Goal: Navigation & Orientation: Find specific page/section

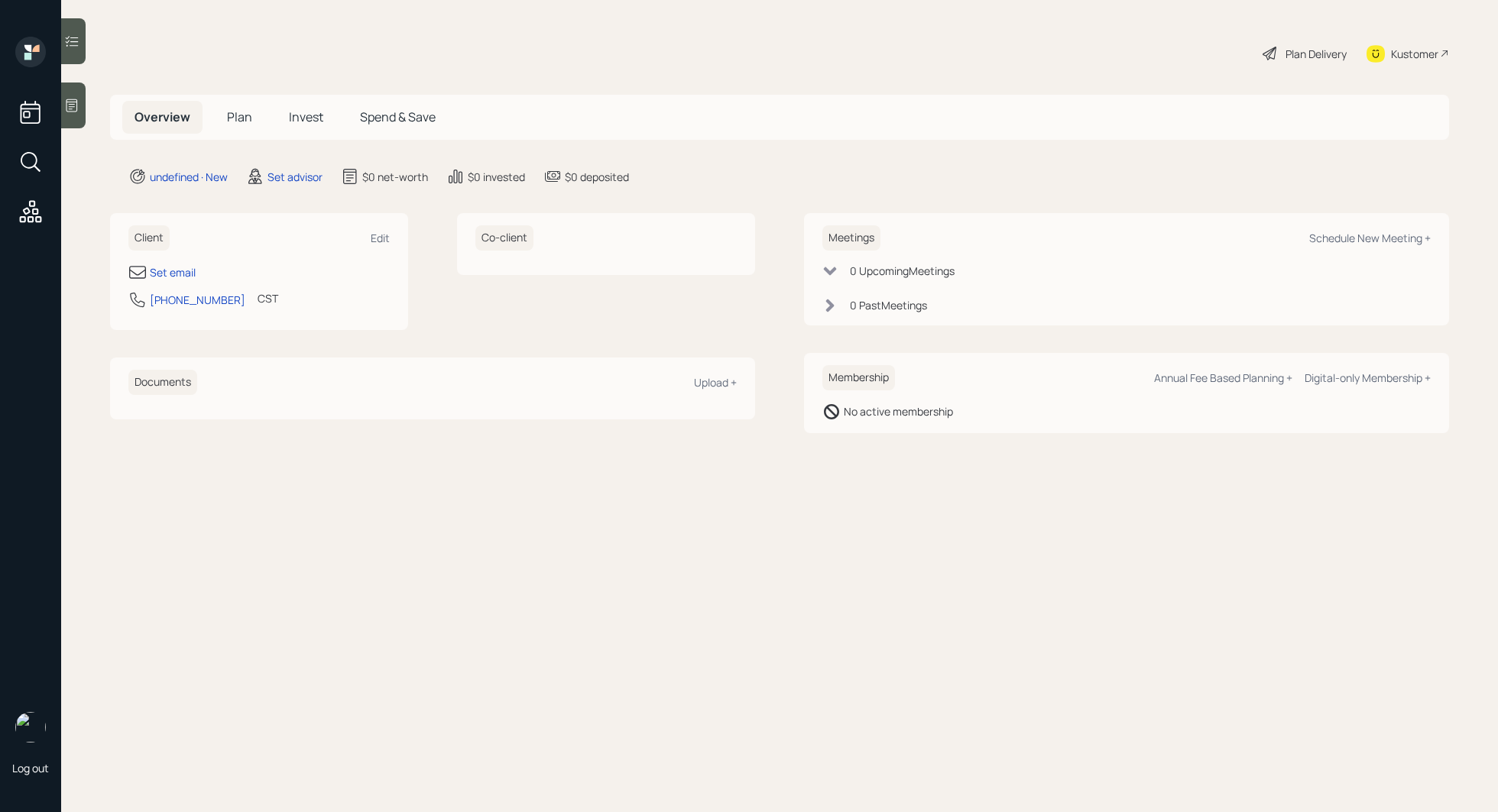
click at [74, 109] on icon at bounding box center [72, 106] width 15 height 15
